Goal: Task Accomplishment & Management: Manage account settings

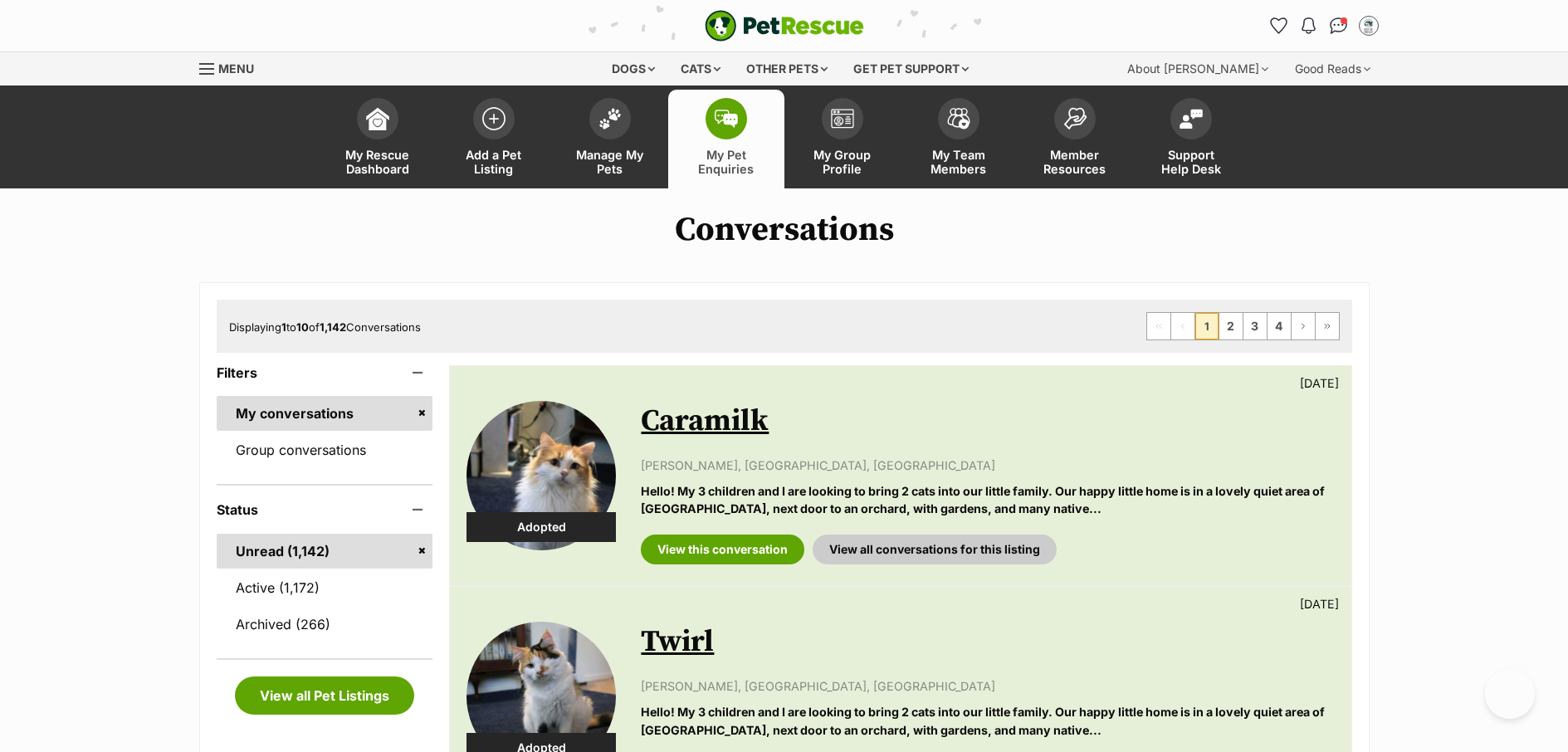
click at [590, 155] on span "Manage My Pets" at bounding box center [610, 162] width 74 height 29
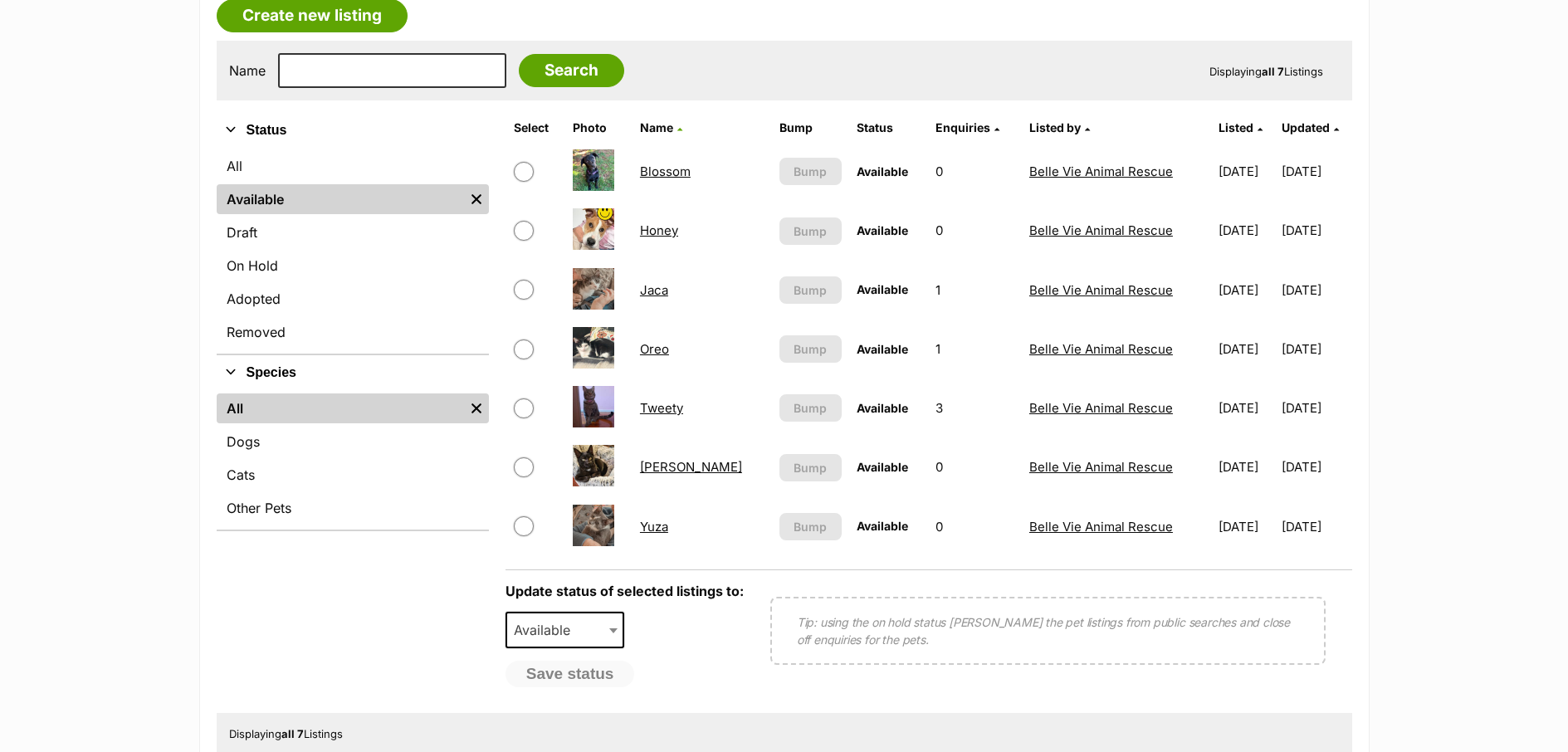
click at [667, 471] on link "[PERSON_NAME]" at bounding box center [691, 467] width 102 height 16
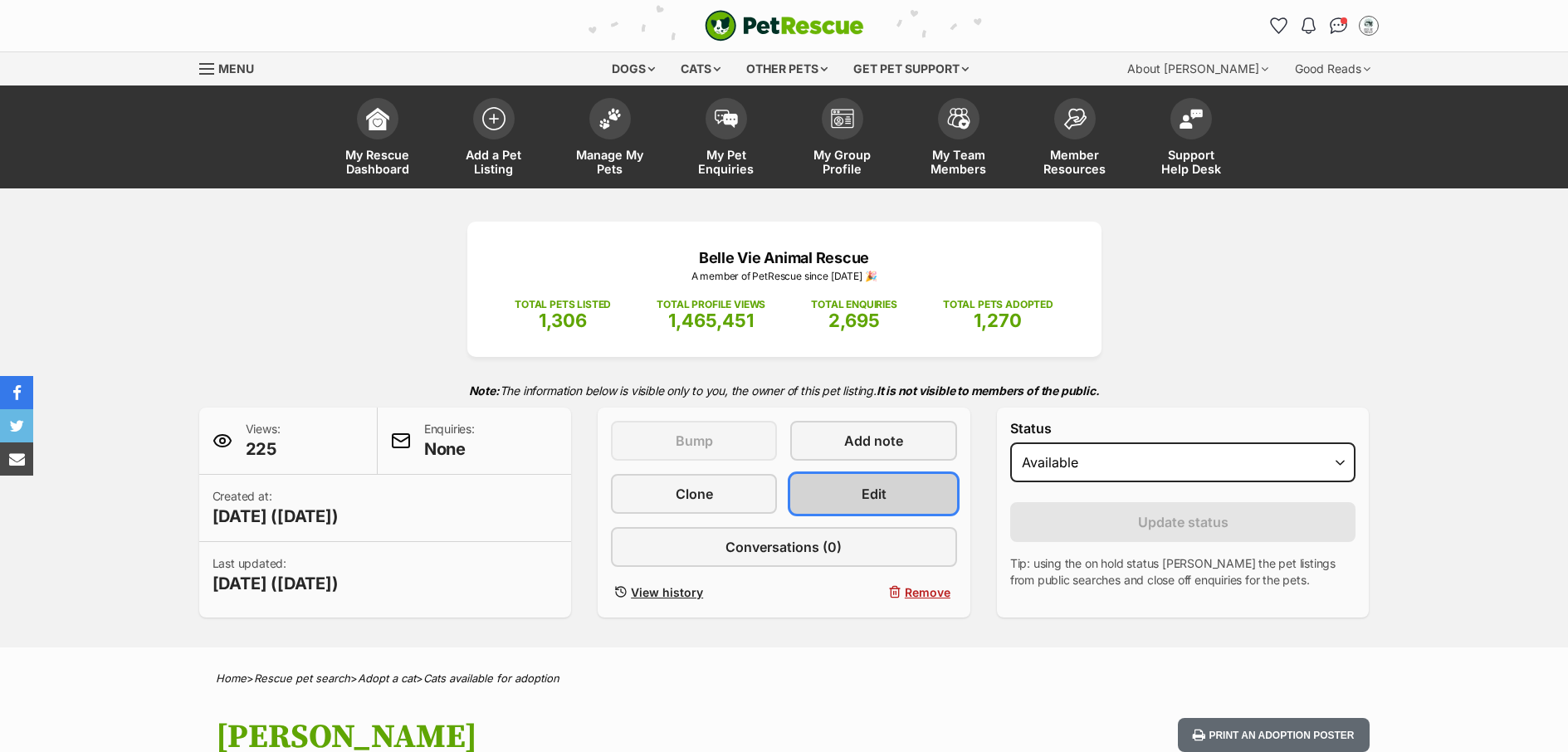
click at [890, 494] on link "Edit" at bounding box center [873, 494] width 166 height 40
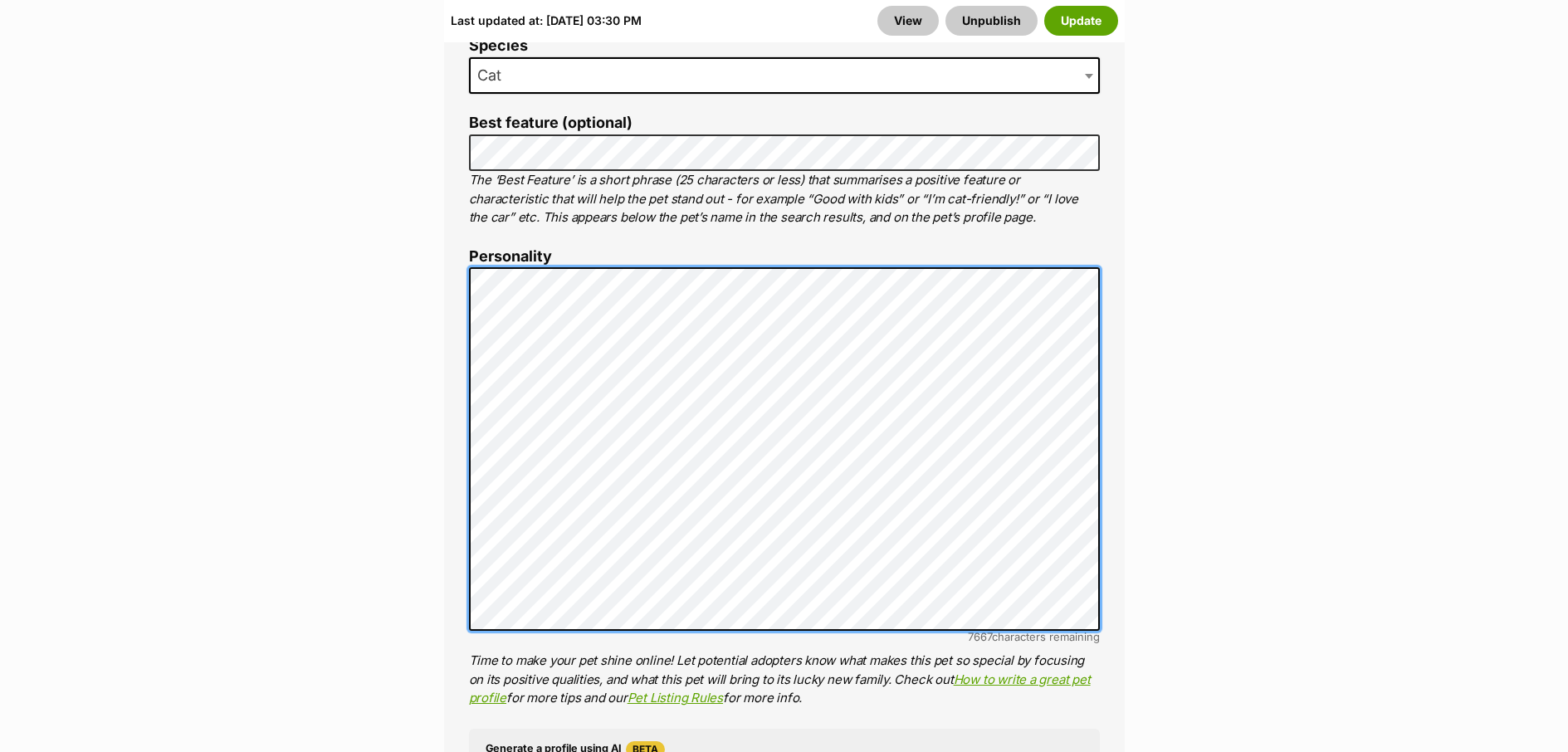
scroll to position [1121, 0]
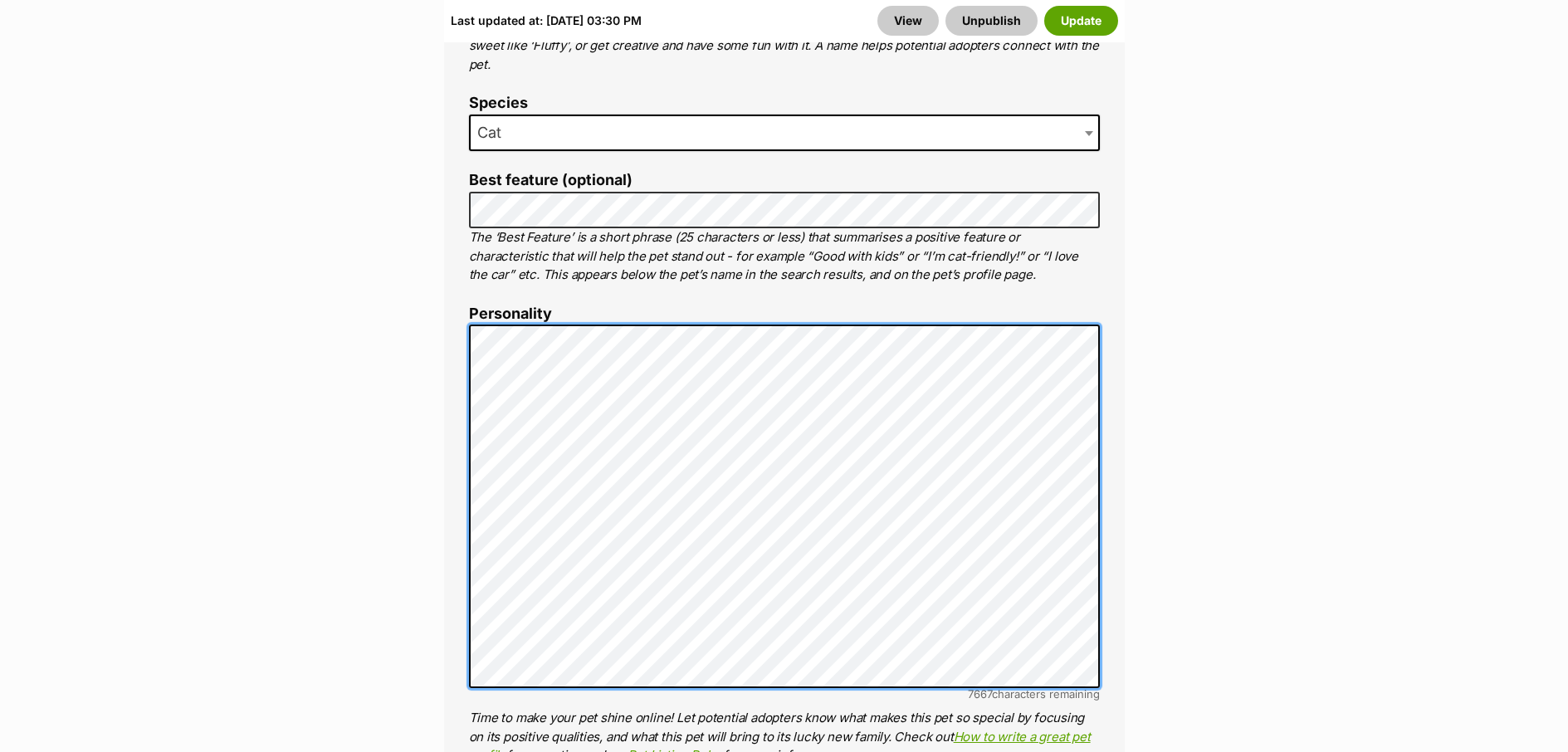
click at [459, 313] on div "About This Pet Name Henlo there, it looks like you might be using the pet name …" at bounding box center [784, 581] width 681 height 1391
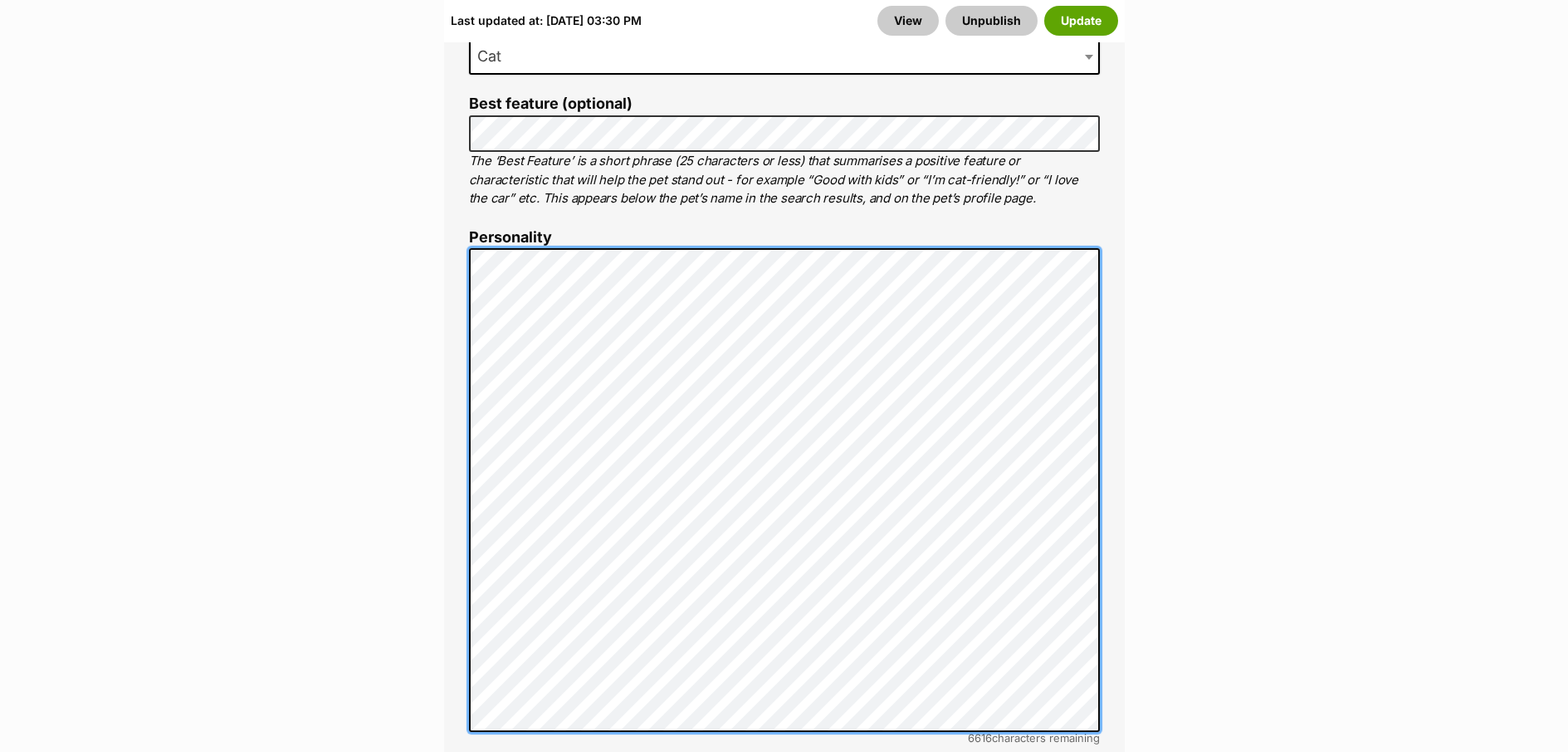
scroll to position [1284, 0]
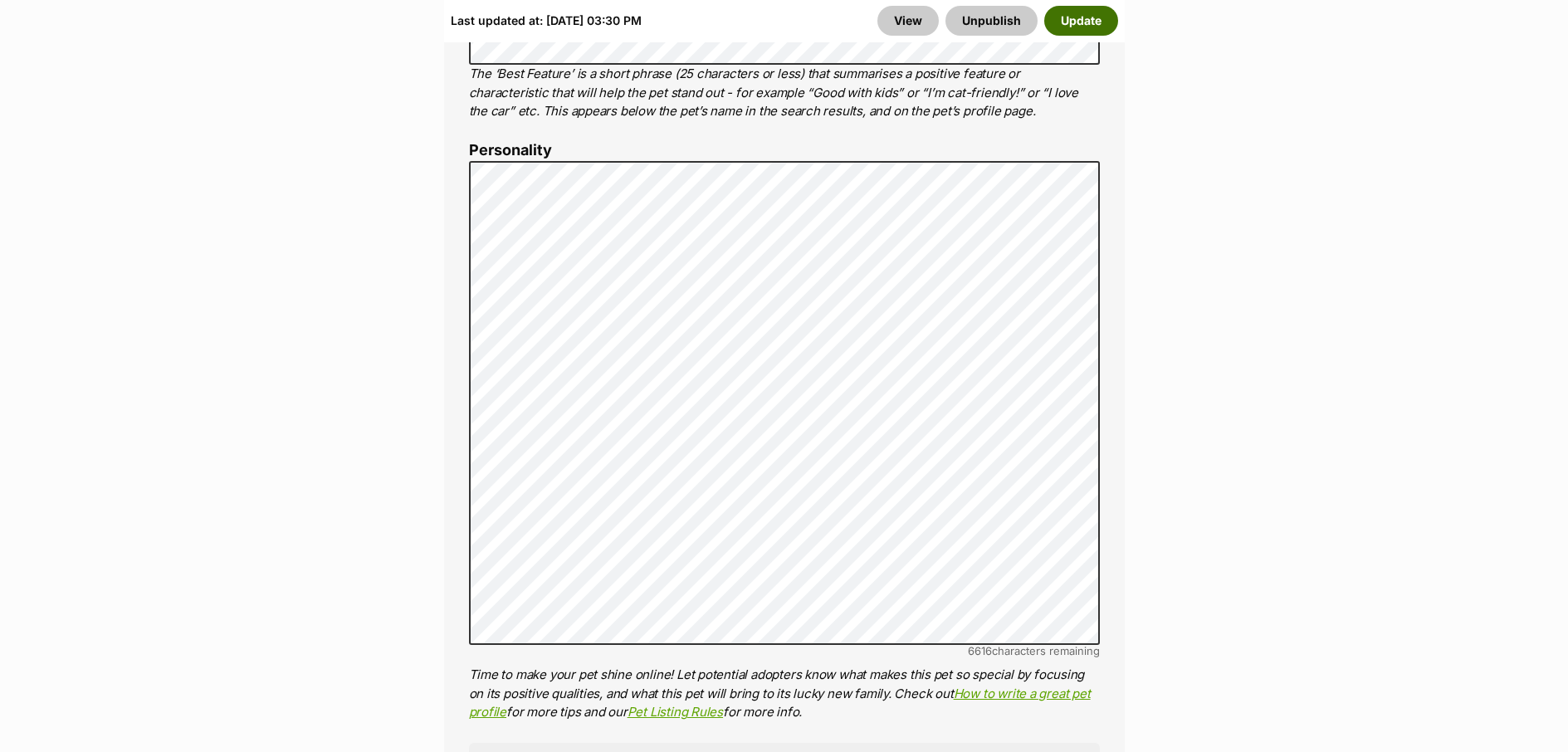
click at [1095, 25] on button "Update" at bounding box center [1080, 21] width 73 height 30
